Goal: Navigation & Orientation: Understand site structure

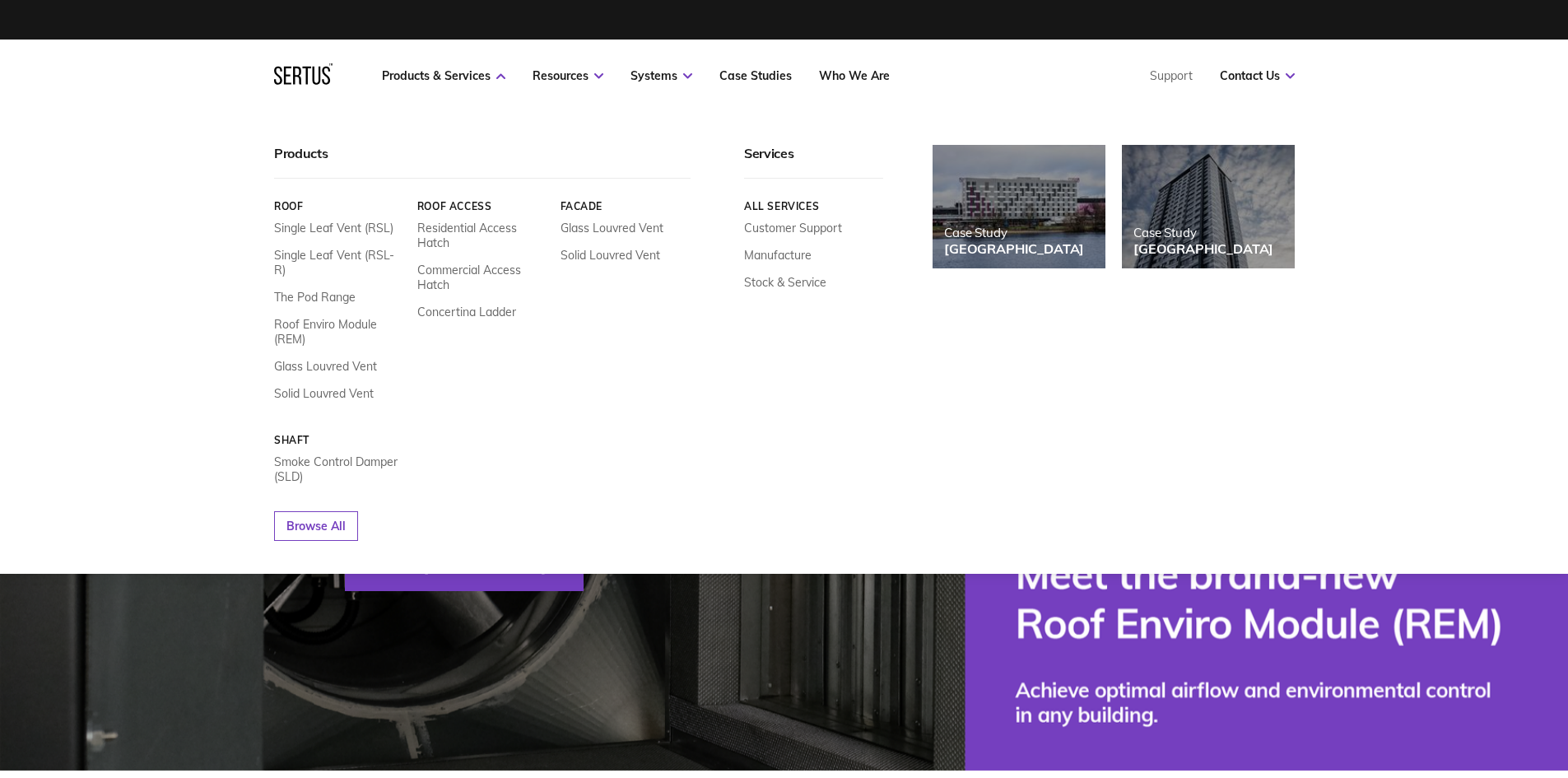
click at [296, 80] on div at bounding box center [303, 76] width 58 height 25
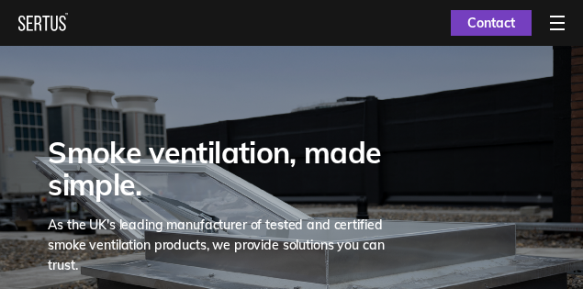
drag, startPoint x: 58, startPoint y: 20, endPoint x: 183, endPoint y: 28, distance: 125.1
click at [183, 28] on nav "Products & Services Resources Systems Case Studies Who We Are Support Contact U…" at bounding box center [291, 23] width 546 height 46
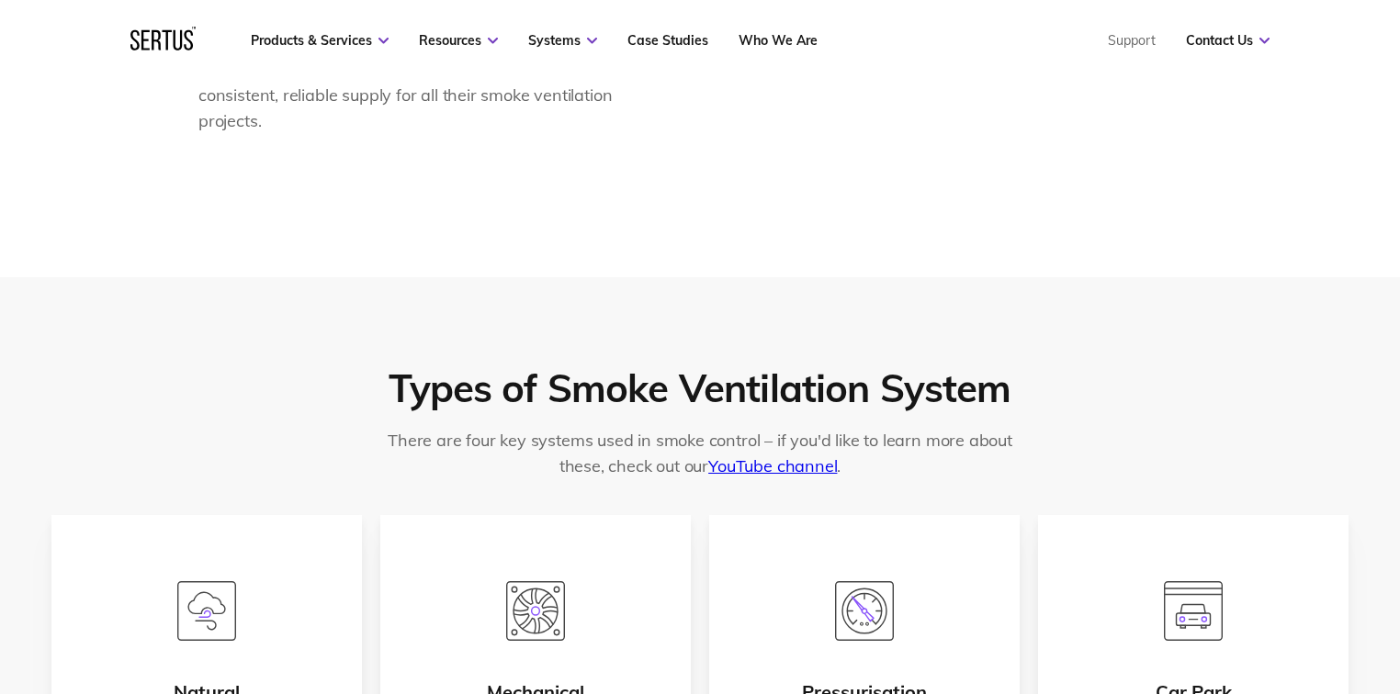
scroll to position [3012, 0]
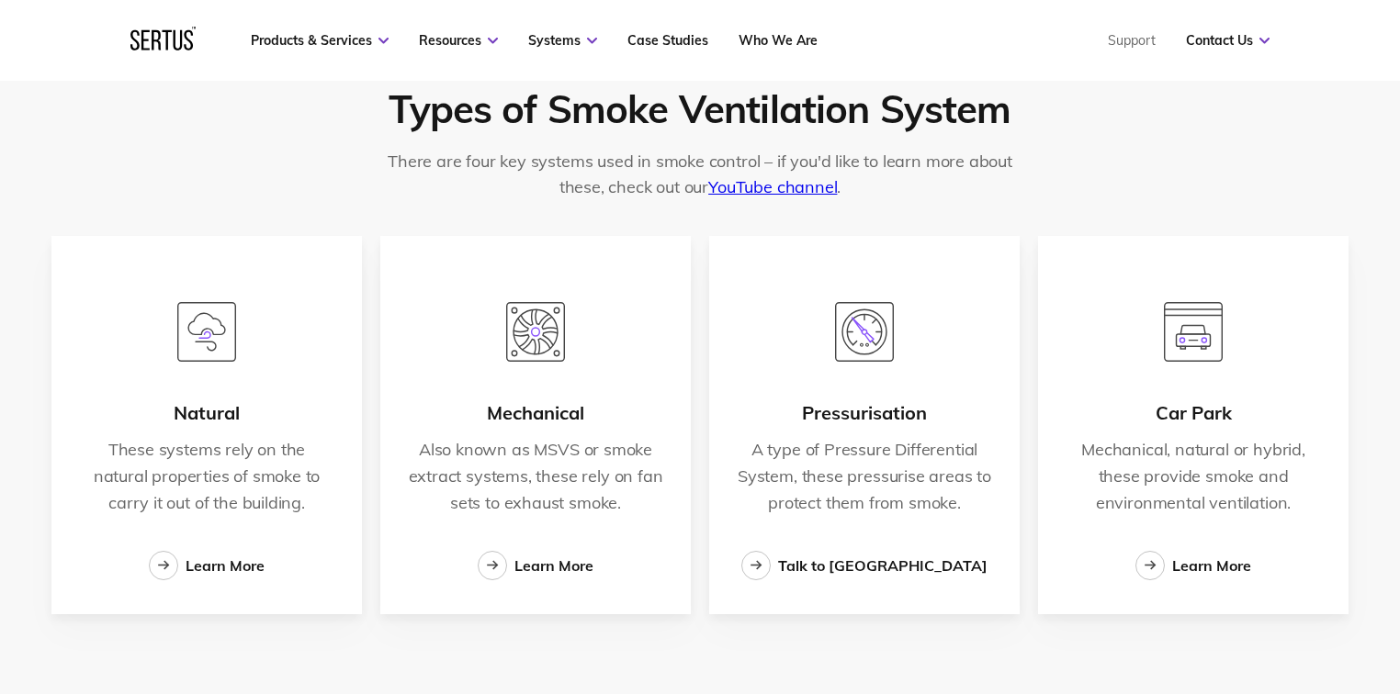
drag, startPoint x: 178, startPoint y: 35, endPoint x: 116, endPoint y: 168, distance: 147.1
click at [110, 186] on div "Types of Smoke Ventilation System There are four key systems used in smoke cont…" at bounding box center [700, 349] width 1400 height 703
click at [165, 40] on div at bounding box center [162, 41] width 65 height 28
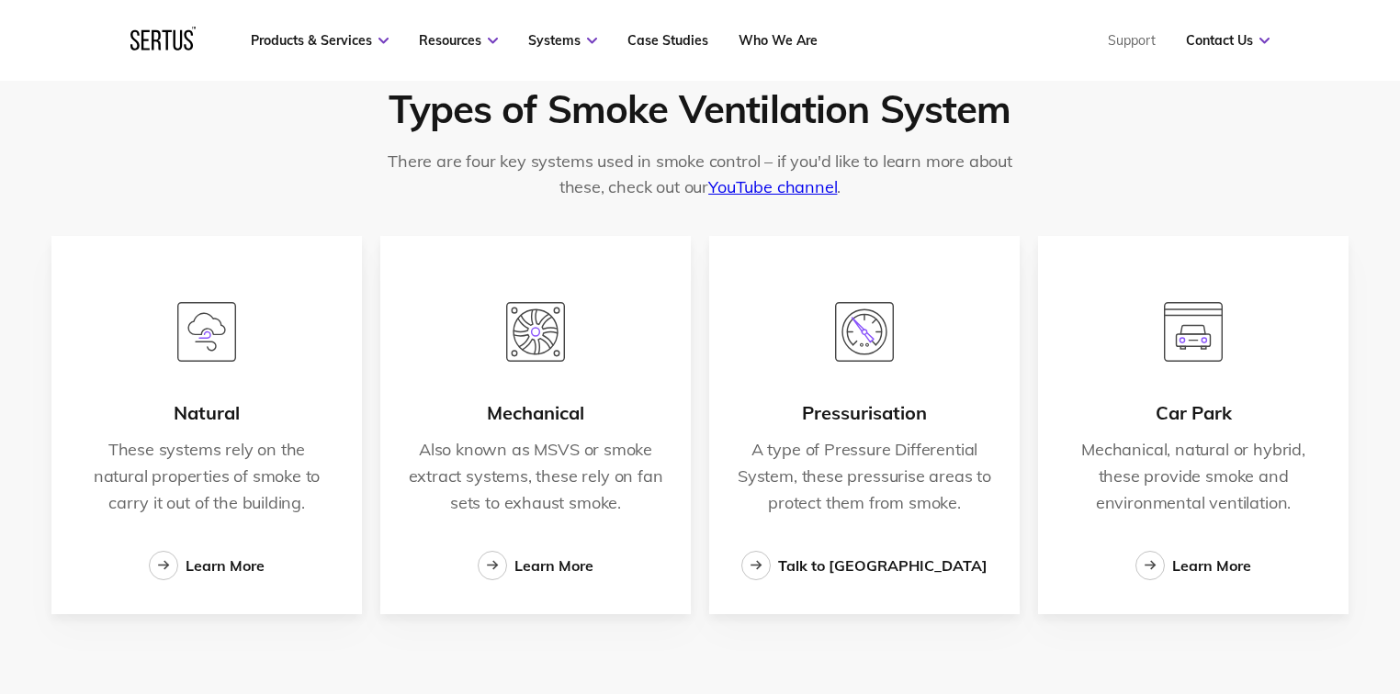
click at [165, 40] on div at bounding box center [162, 41] width 65 height 28
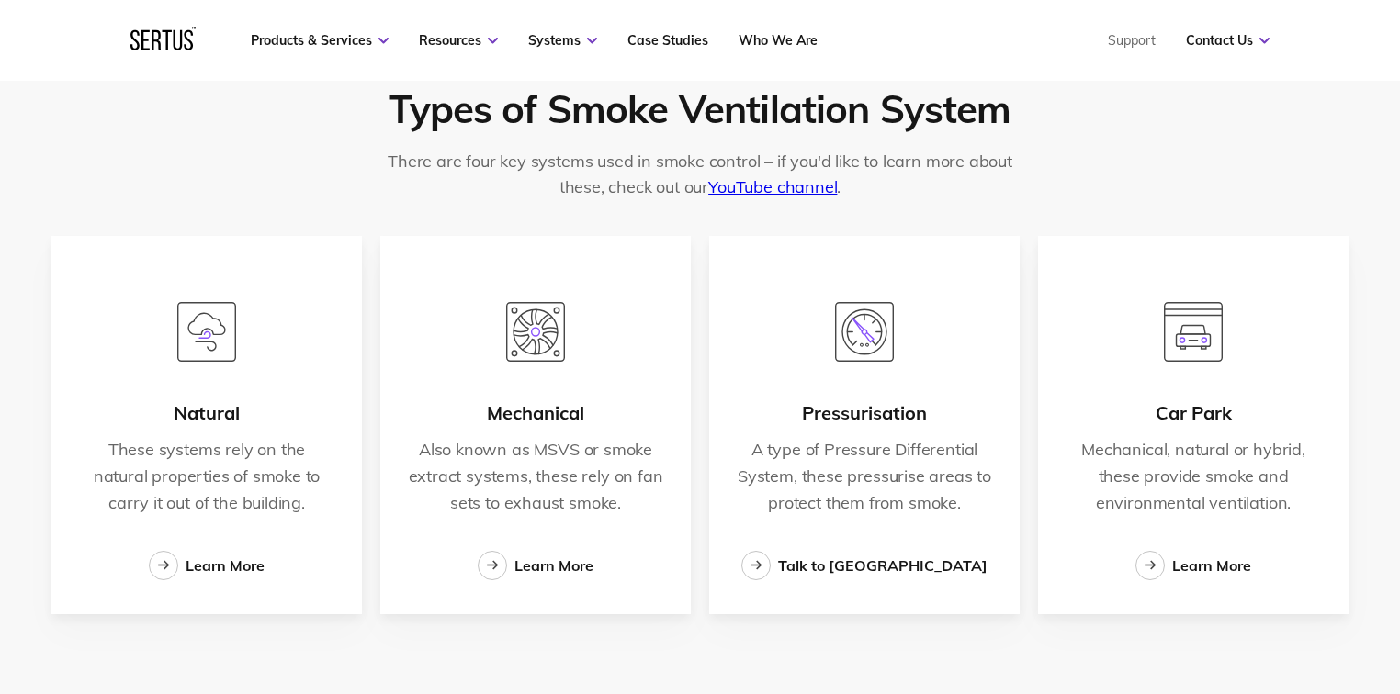
click at [165, 40] on div at bounding box center [162, 41] width 65 height 28
click at [167, 40] on div at bounding box center [162, 41] width 65 height 28
click at [1068, 615] on div "Types of Smoke Ventilation System There are four key systems used in smoke cont…" at bounding box center [700, 349] width 1400 height 703
